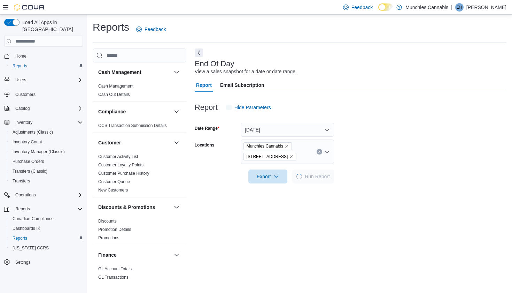
scroll to position [16, 0]
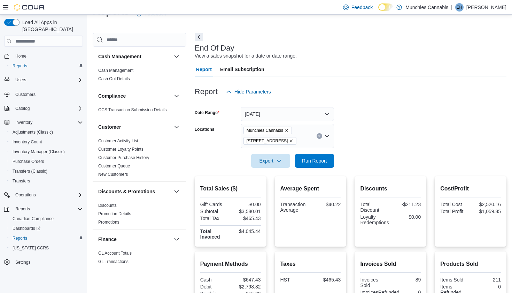
drag, startPoint x: 365, startPoint y: 30, endPoint x: 333, endPoint y: 121, distance: 96.6
click at [333, 121] on form "Date Range Today Locations Munchies Cannabis 131 Beechwood Ave Export Run Report" at bounding box center [351, 133] width 312 height 69
click at [310, 99] on div at bounding box center [351, 103] width 312 height 8
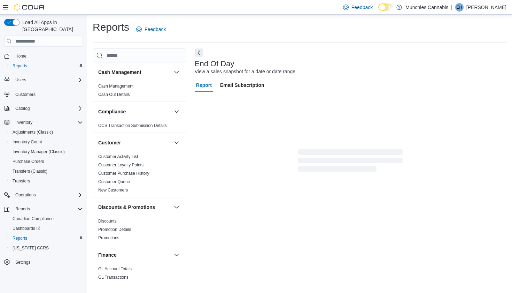
scroll to position [16, 0]
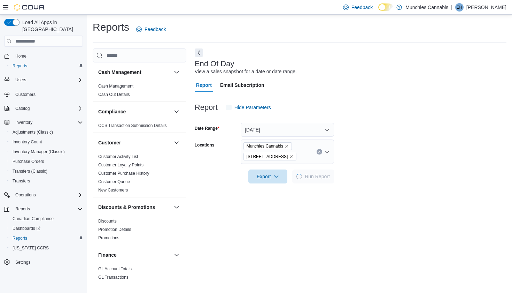
scroll to position [16, 0]
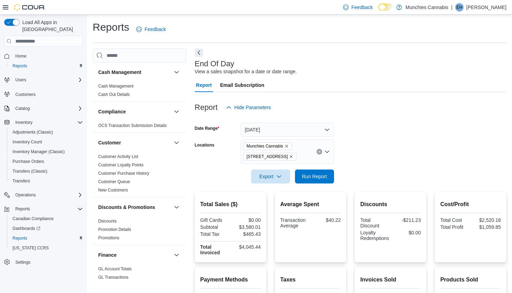
scroll to position [16, 0]
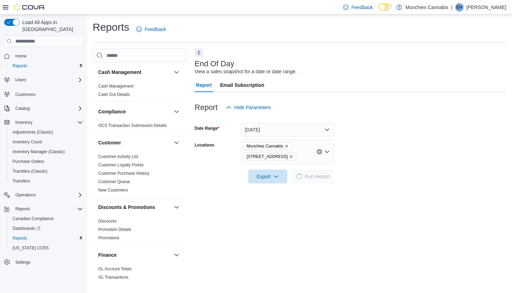
scroll to position [16, 0]
